Goal: Transaction & Acquisition: Purchase product/service

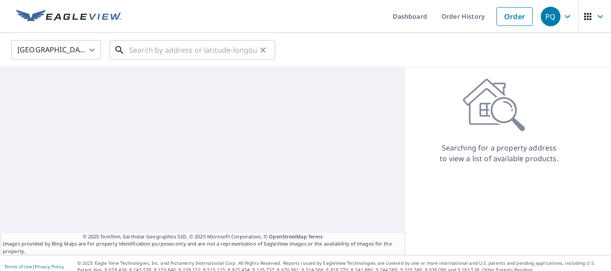
click at [173, 51] on input "text" at bounding box center [192, 50] width 127 height 25
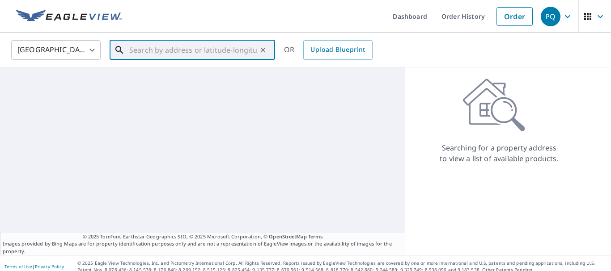
paste input "[STREET_ADDRESS]"
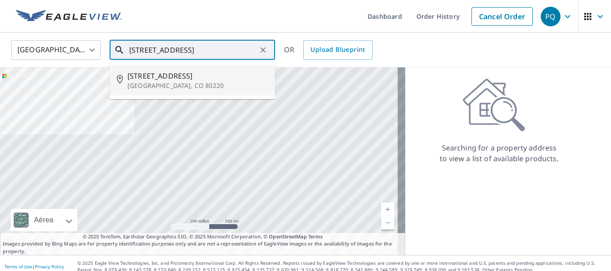
click at [190, 84] on p "[GEOGRAPHIC_DATA], CO 80220" at bounding box center [197, 85] width 140 height 9
type input "4059 E 17th Avenue Pkwy Denver, CO 80220"
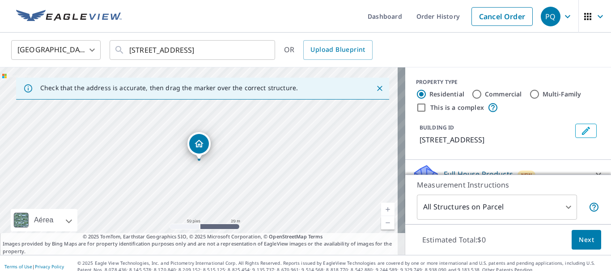
drag, startPoint x: 180, startPoint y: 156, endPoint x: 187, endPoint y: 191, distance: 35.2
click at [187, 191] on div "4059 E 17th Avenue Pkwy Denver, CO 80220" at bounding box center [202, 162] width 405 height 188
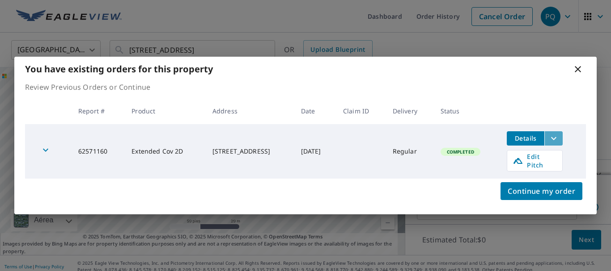
click at [559, 142] on icon "filesDropdownBtn-62571160" at bounding box center [553, 138] width 11 height 11
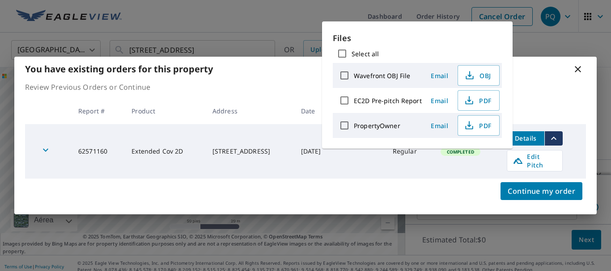
click at [466, 46] on div "Select all" at bounding box center [417, 53] width 169 height 19
click at [551, 81] on div "You have existing orders for this property" at bounding box center [305, 69] width 582 height 25
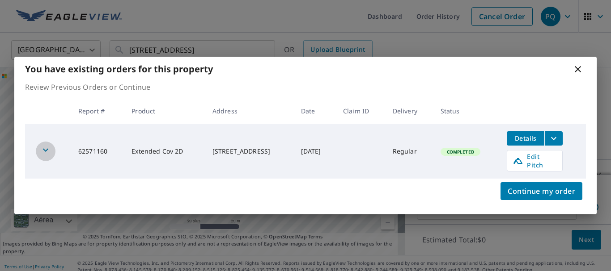
click at [42, 145] on icon "button" at bounding box center [45, 150] width 11 height 11
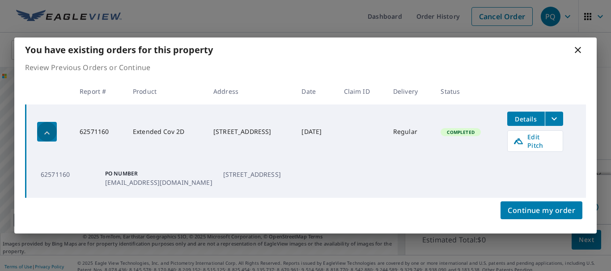
click at [44, 139] on icon "button" at bounding box center [47, 133] width 11 height 11
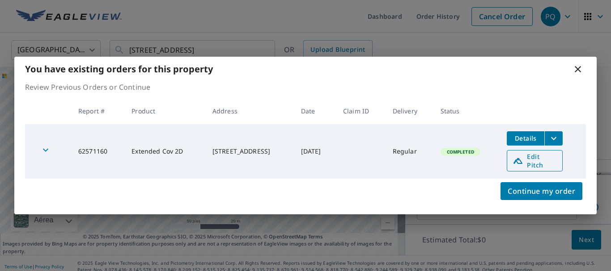
click at [554, 161] on span "Edit Pitch" at bounding box center [534, 160] width 44 height 17
click at [532, 159] on span "Edit Pitch" at bounding box center [534, 160] width 44 height 17
click at [576, 75] on icon at bounding box center [577, 69] width 11 height 11
click at [577, 74] on icon at bounding box center [577, 69] width 11 height 11
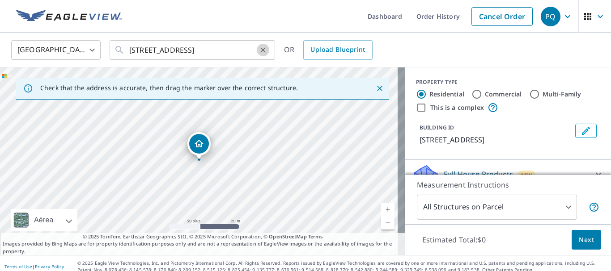
click at [263, 50] on icon "Clear" at bounding box center [262, 49] width 5 height 5
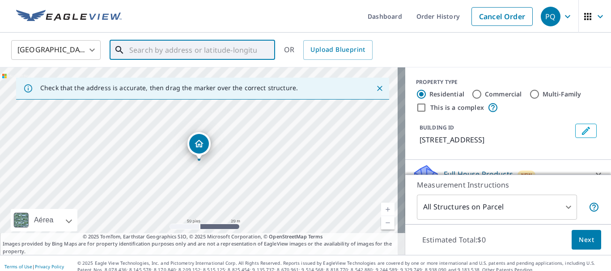
click at [236, 51] on input "text" at bounding box center [192, 50] width 127 height 25
paste input "1911 Monument Canyon Dr"
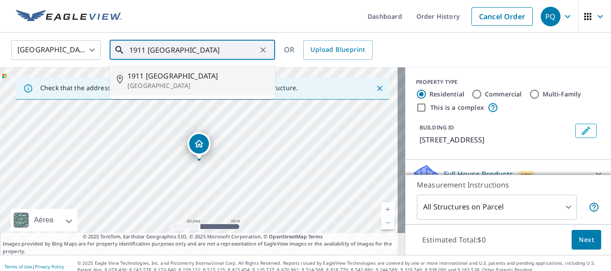
click at [201, 81] on p "Grand Junction, CO 81507" at bounding box center [197, 85] width 140 height 9
type input "1911 Monument Canyon Dr Grand Junction, CO 81507"
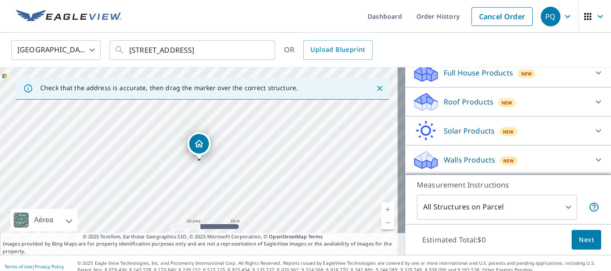
scroll to position [112, 0]
click at [593, 103] on icon at bounding box center [598, 102] width 11 height 11
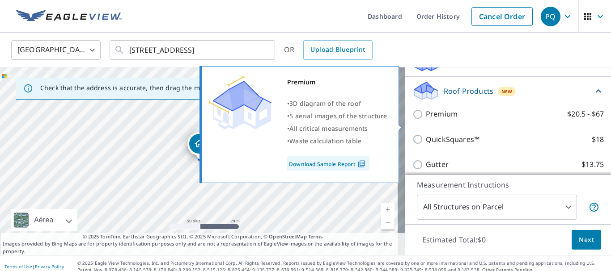
click at [412, 120] on input "Premium $20.5 - $67" at bounding box center [418, 114] width 13 height 11
checkbox input "true"
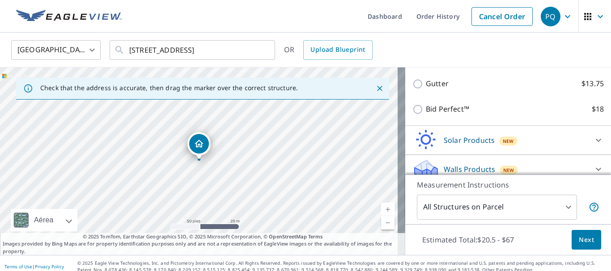
scroll to position [246, 0]
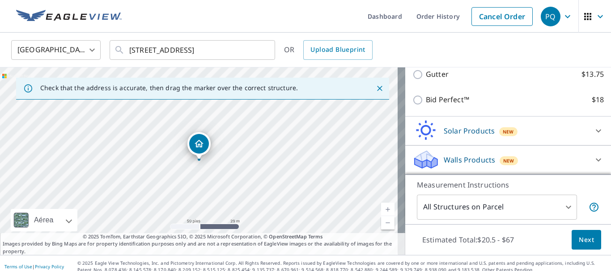
click at [578, 239] on span "Next" at bounding box center [585, 240] width 15 height 11
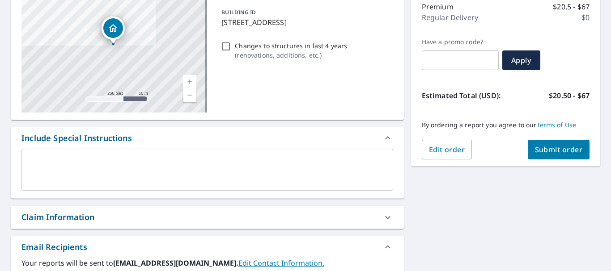
scroll to position [134, 0]
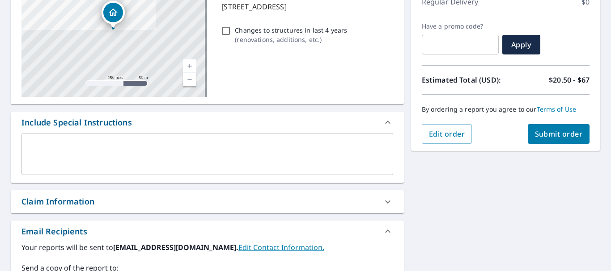
click at [94, 193] on div "Claim Information" at bounding box center [207, 201] width 393 height 23
checkbox input "true"
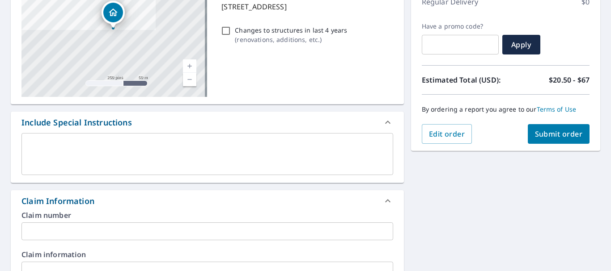
click at [83, 230] on input "text" at bounding box center [206, 232] width 371 height 18
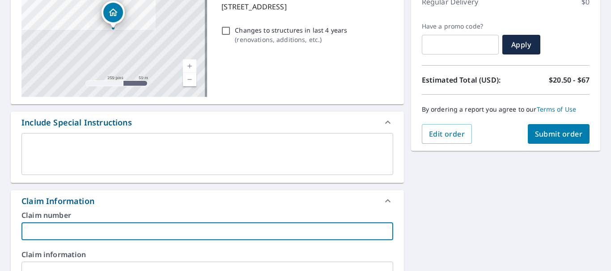
paste input "8953 Englbrecht, Tony"
type input "8953 Englbrecht, Tony"
checkbox input "true"
type input "8953 Englbrecht, Tony"
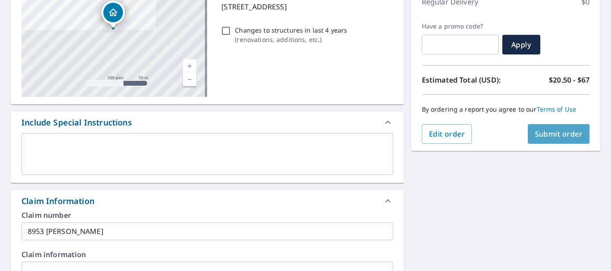
click at [572, 132] on span "Submit order" at bounding box center [559, 134] width 48 height 10
checkbox input "true"
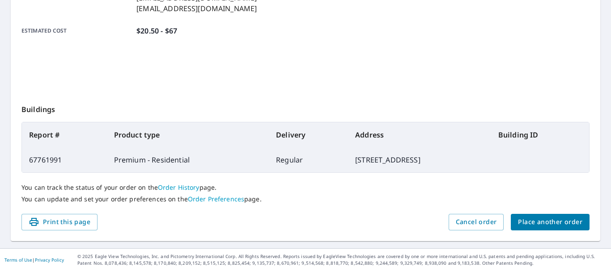
click at [553, 223] on span "Place another order" at bounding box center [550, 222] width 64 height 11
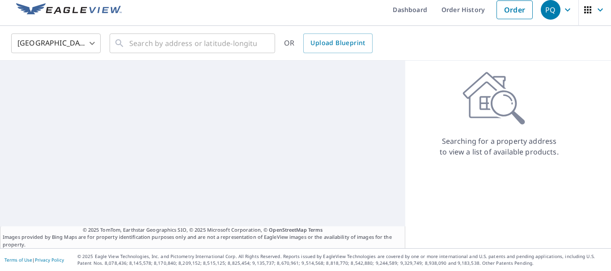
scroll to position [7, 0]
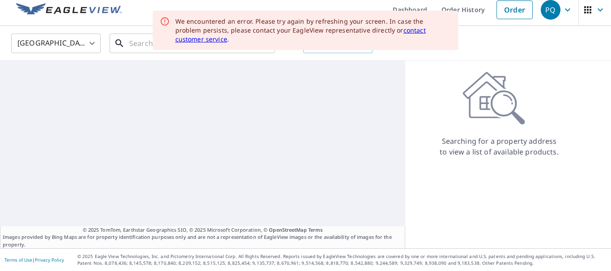
click at [152, 45] on input "text" at bounding box center [192, 43] width 127 height 25
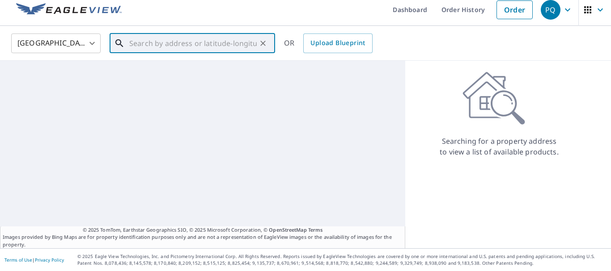
paste input "4059 E 17th Ave Denver, CO 80220"
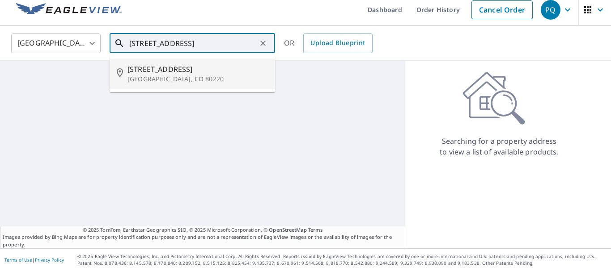
click at [203, 76] on p "[GEOGRAPHIC_DATA], CO 80220" at bounding box center [197, 79] width 140 height 9
type input "6603 E 17th Ave Denver, CO 80220"
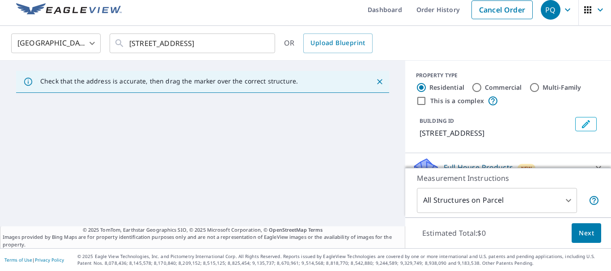
click at [375, 80] on icon "Close" at bounding box center [379, 81] width 9 height 9
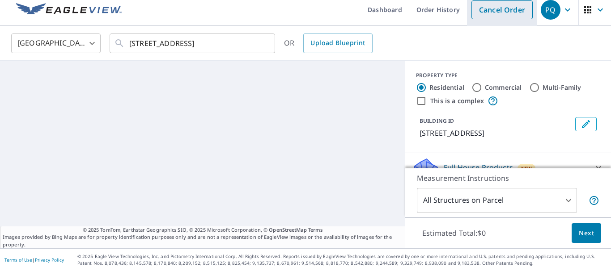
click at [490, 13] on link "Cancel Order" at bounding box center [501, 9] width 61 height 19
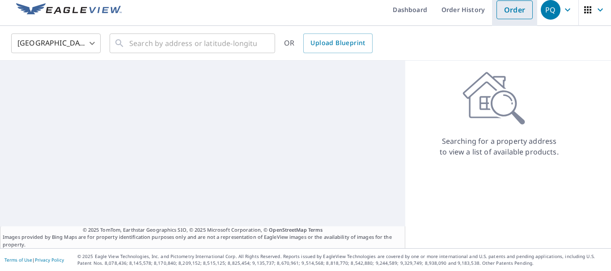
click at [497, 12] on link "Order" at bounding box center [514, 9] width 36 height 19
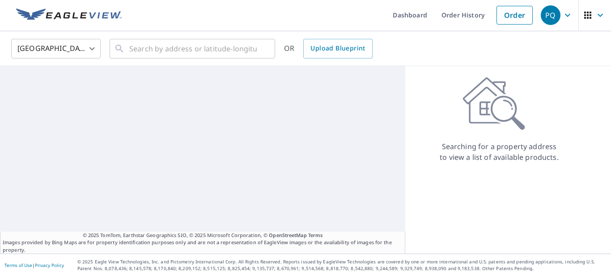
scroll to position [0, 0]
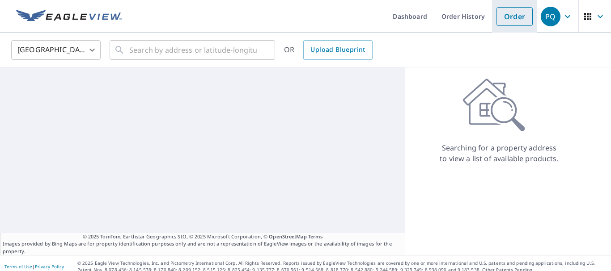
click at [504, 23] on link "Order" at bounding box center [514, 16] width 36 height 19
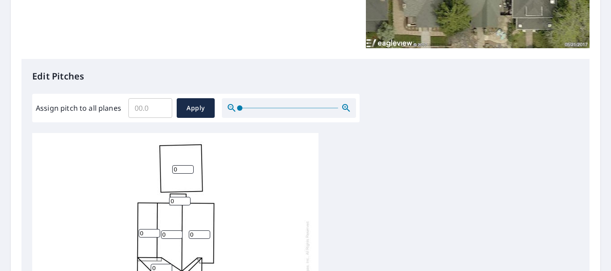
scroll to position [179, 0]
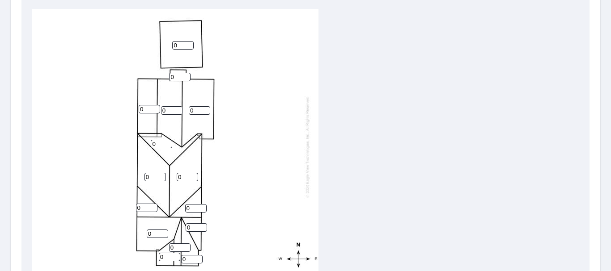
scroll to position [313, 0]
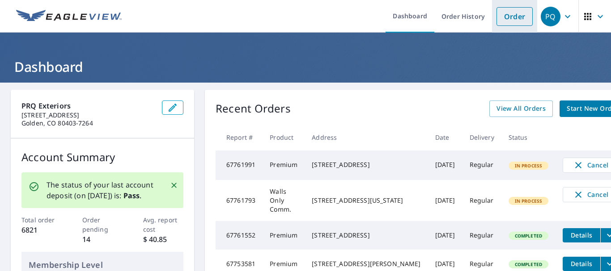
click at [507, 17] on link "Order" at bounding box center [514, 16] width 36 height 19
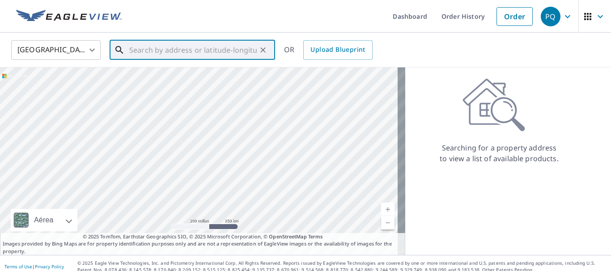
click at [174, 55] on input "text" at bounding box center [192, 50] width 127 height 25
paste input "4059 E 17th Ave Denver, CO 80220"
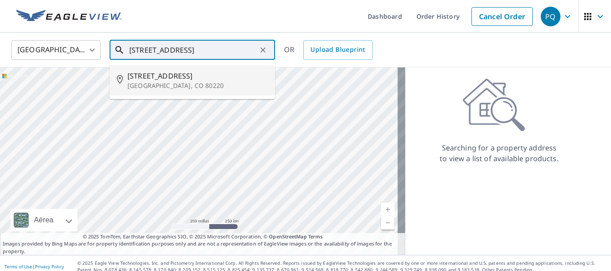
click at [191, 77] on span "6603 E 17th Ave" at bounding box center [197, 76] width 140 height 11
type input "6603 E 17th Ave Denver, CO 80220"
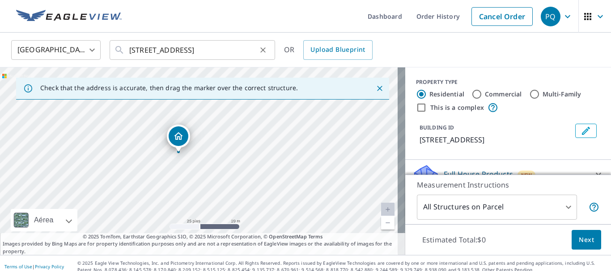
click at [263, 49] on icon "Clear" at bounding box center [262, 50] width 9 height 9
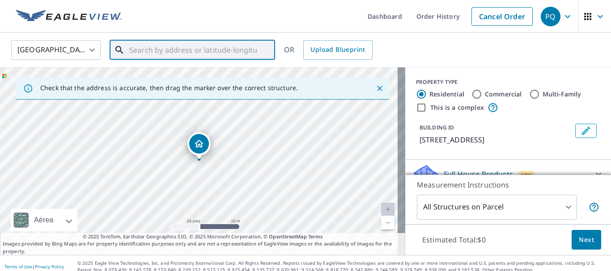
click at [191, 54] on input "text" at bounding box center [192, 50] width 127 height 25
paste input "4059 E 17th Ave Denver, CO 80220"
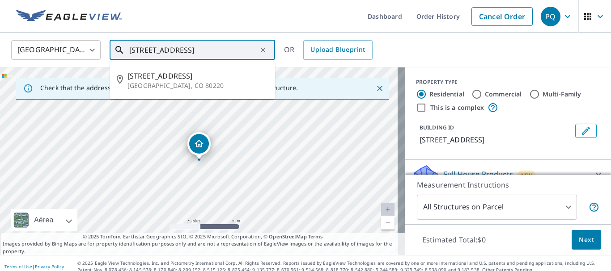
type input "4059 E 17th Ave Denver, CO 80220"
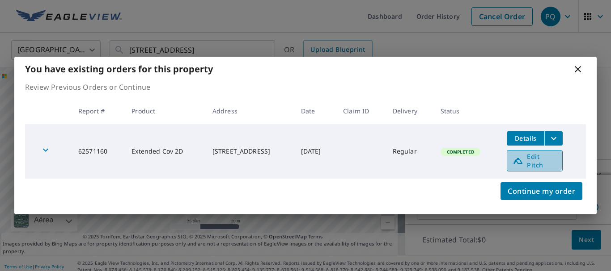
click at [533, 158] on span "Edit Pitch" at bounding box center [534, 160] width 44 height 17
